Goal: Transaction & Acquisition: Purchase product/service

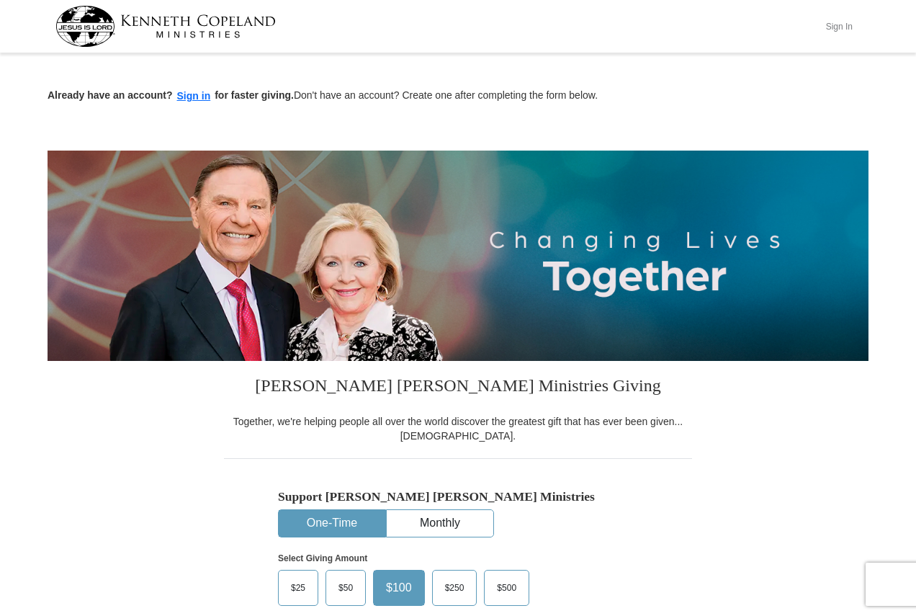
click at [844, 24] on button "Sign In" at bounding box center [838, 26] width 43 height 22
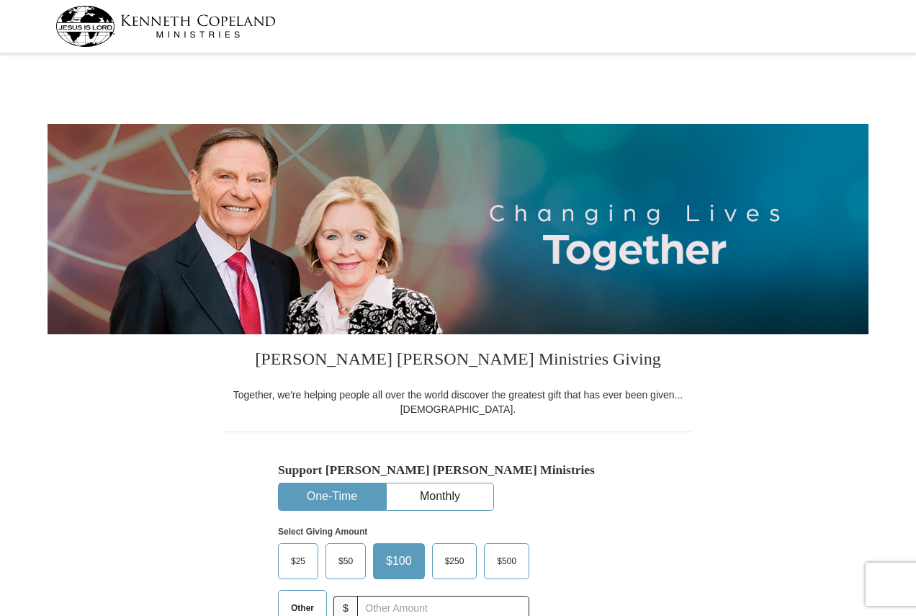
select select "PA"
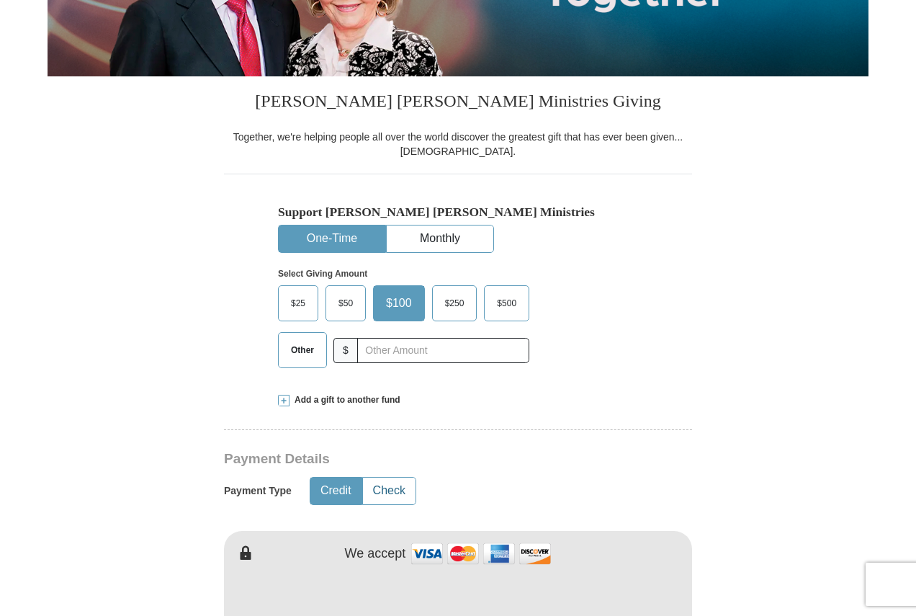
scroll to position [288, 0]
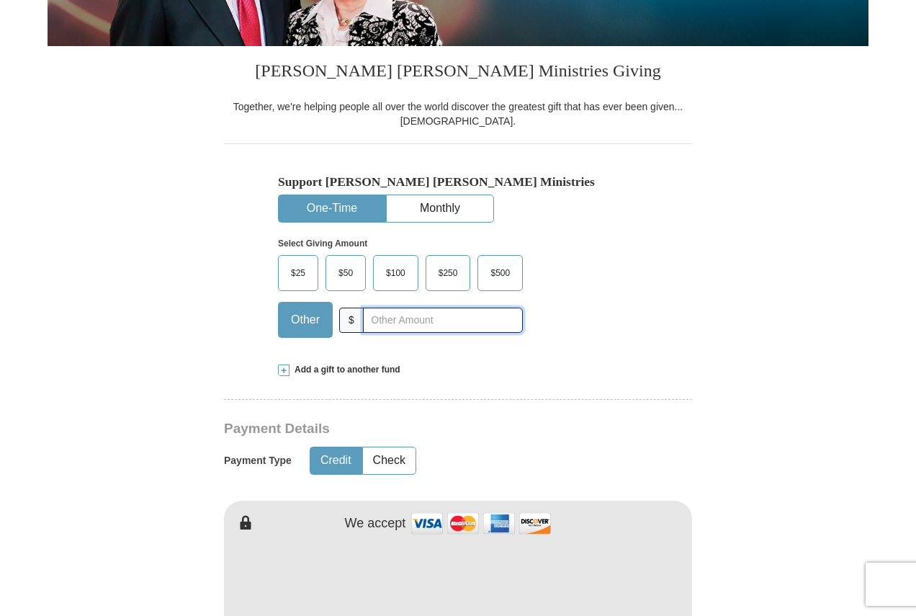
click at [426, 324] on input "text" at bounding box center [443, 320] width 160 height 25
type input "20"
click at [393, 467] on button "Check" at bounding box center [389, 460] width 53 height 27
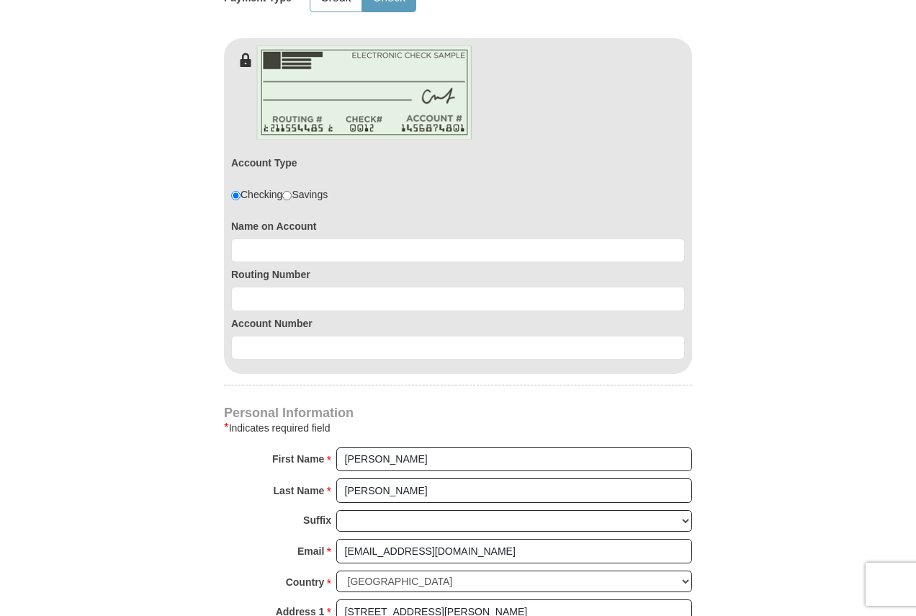
scroll to position [792, 0]
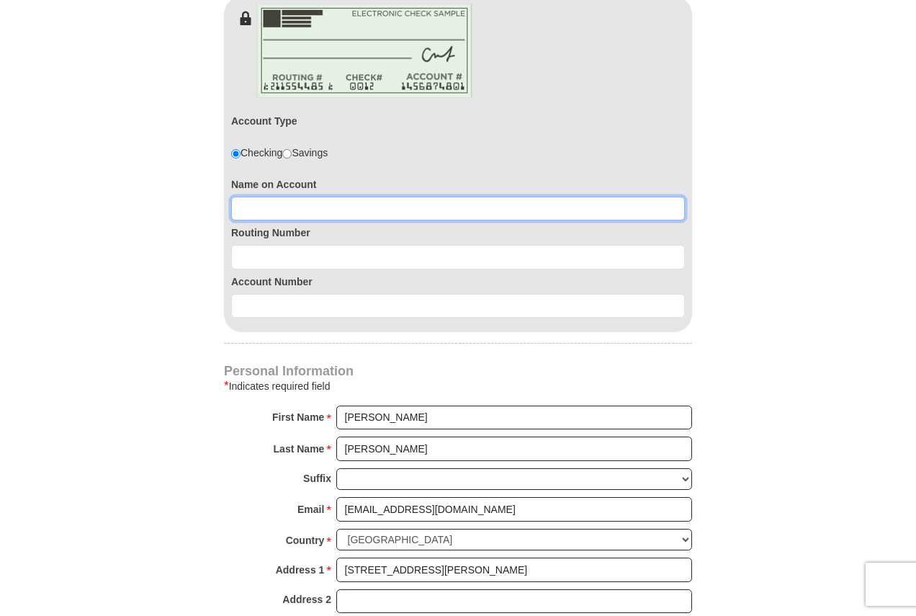
click at [377, 210] on input at bounding box center [458, 209] width 454 height 24
type input "Thomas D Howard"
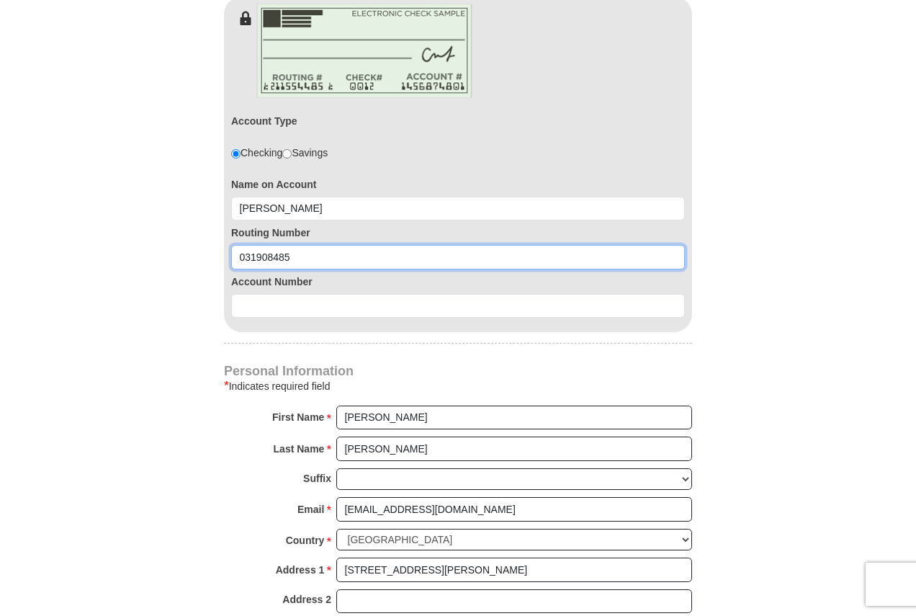
type input "031908485"
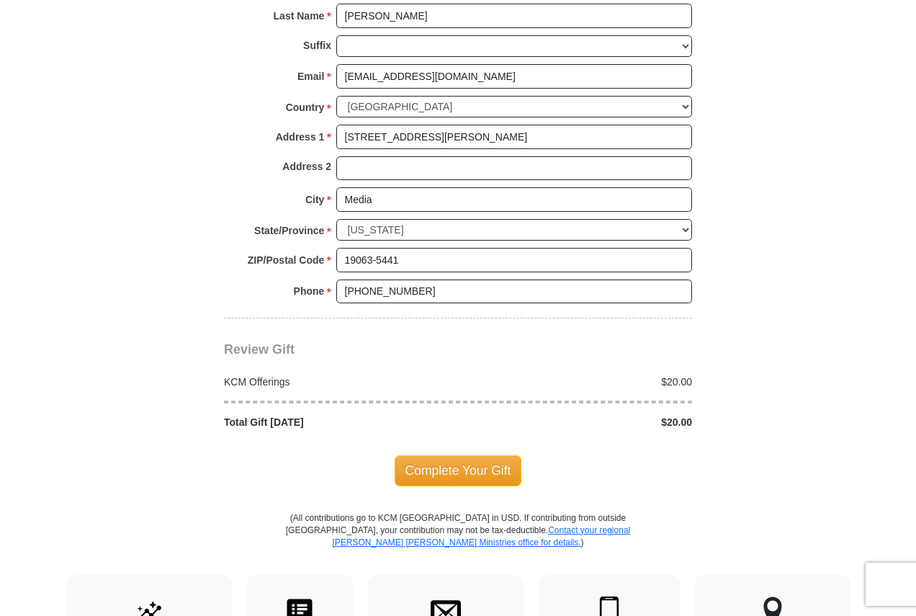
scroll to position [1368, 0]
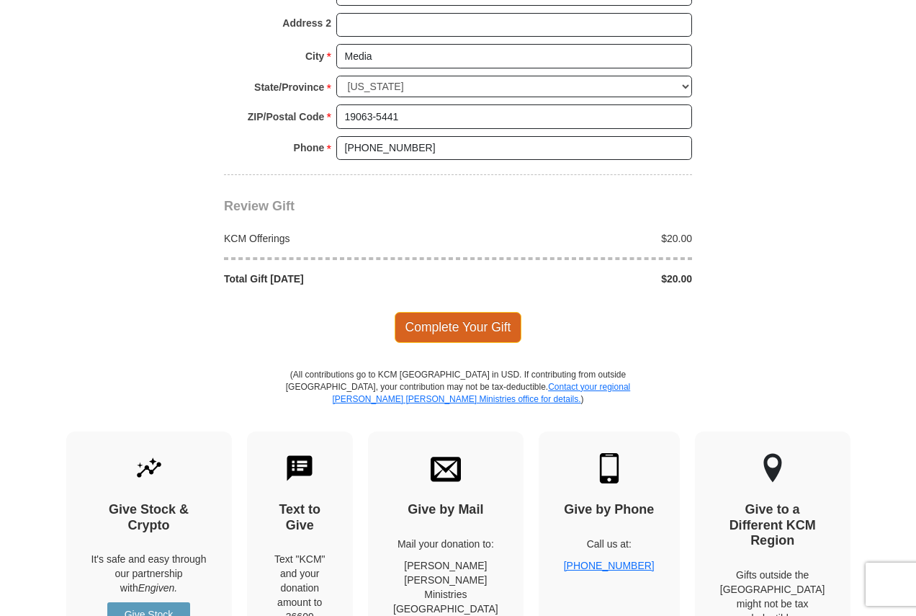
type input "0360154439"
click at [454, 328] on span "Complete Your Gift" at bounding box center [458, 327] width 127 height 30
